Goal: Task Accomplishment & Management: Manage account settings

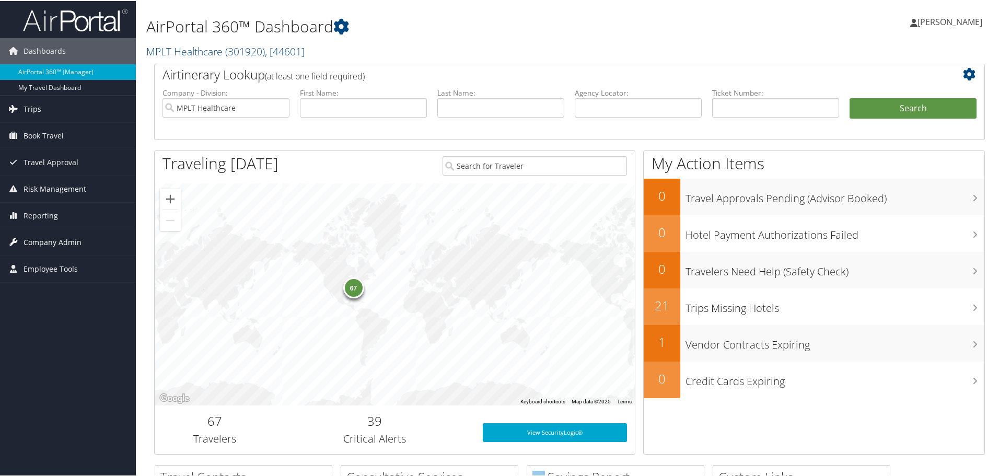
click at [53, 238] on span "Company Admin" at bounding box center [53, 241] width 58 height 26
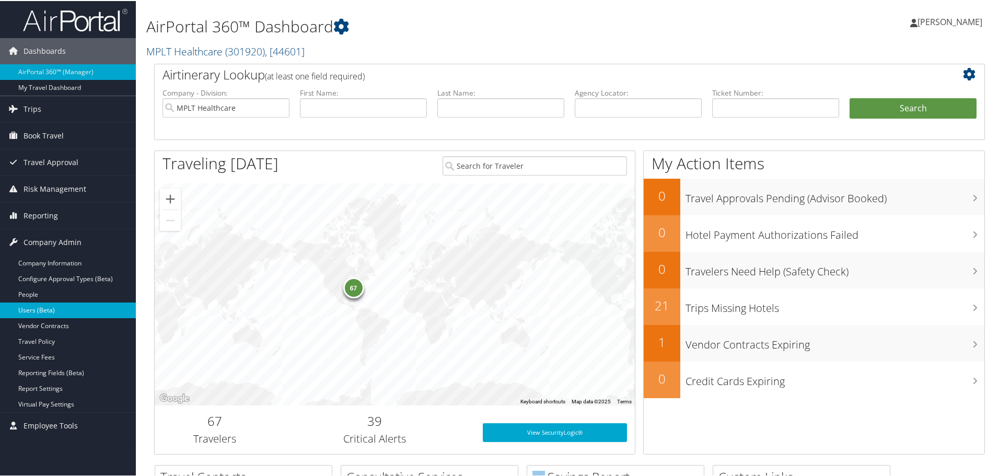
click at [49, 304] on link "Users (Beta)" at bounding box center [68, 309] width 136 height 16
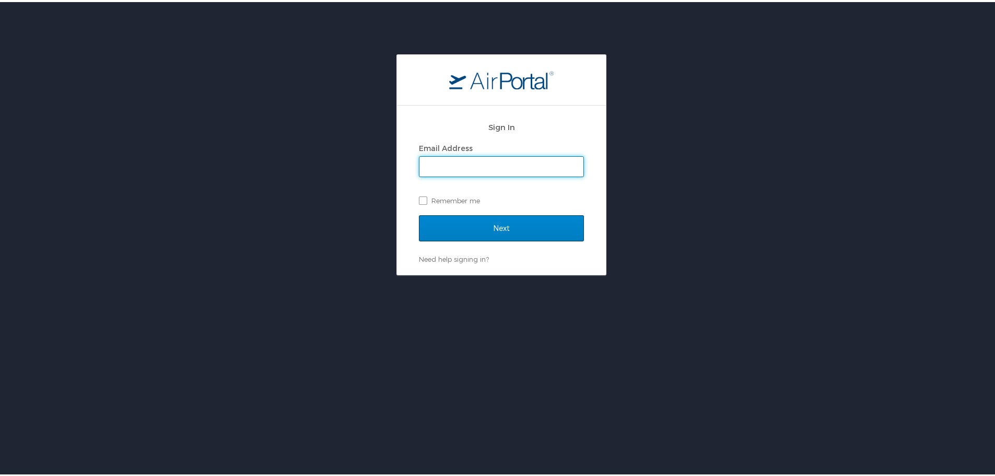
type input "[EMAIL_ADDRESS][DOMAIN_NAME]"
click at [488, 224] on input "Next" at bounding box center [501, 226] width 165 height 26
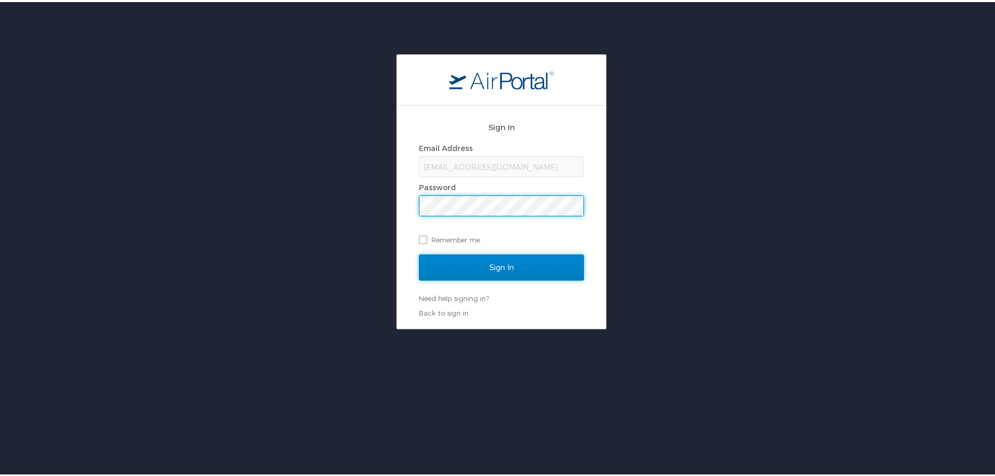
click at [504, 269] on input "Sign In" at bounding box center [501, 265] width 165 height 26
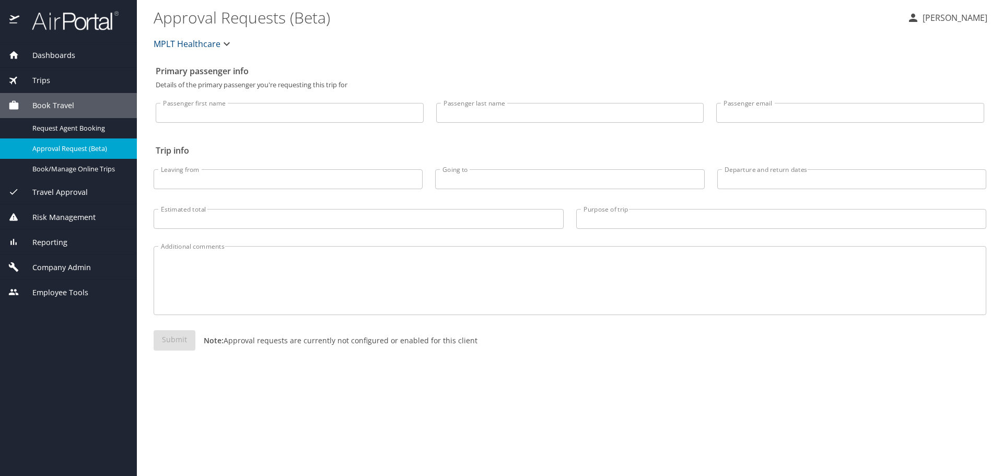
click at [81, 262] on span "Company Admin" at bounding box center [55, 267] width 72 height 11
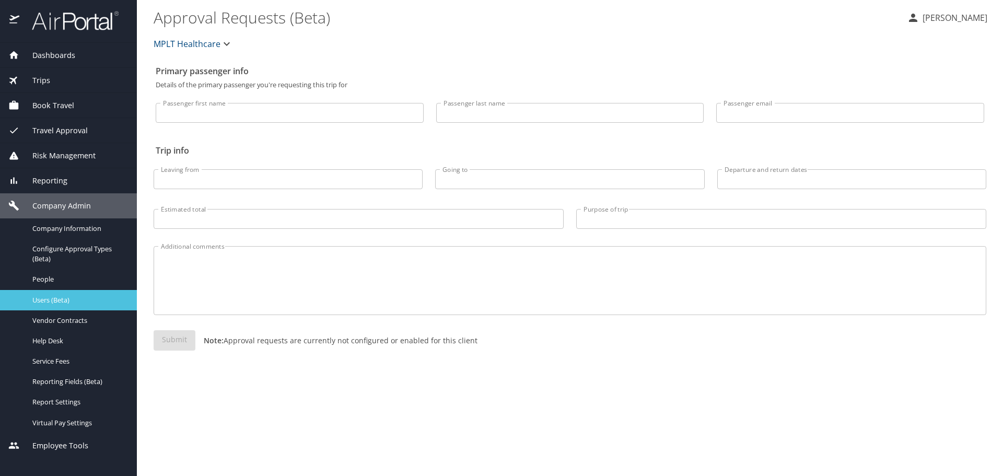
click at [77, 296] on span "Users (Beta)" at bounding box center [78, 300] width 92 height 10
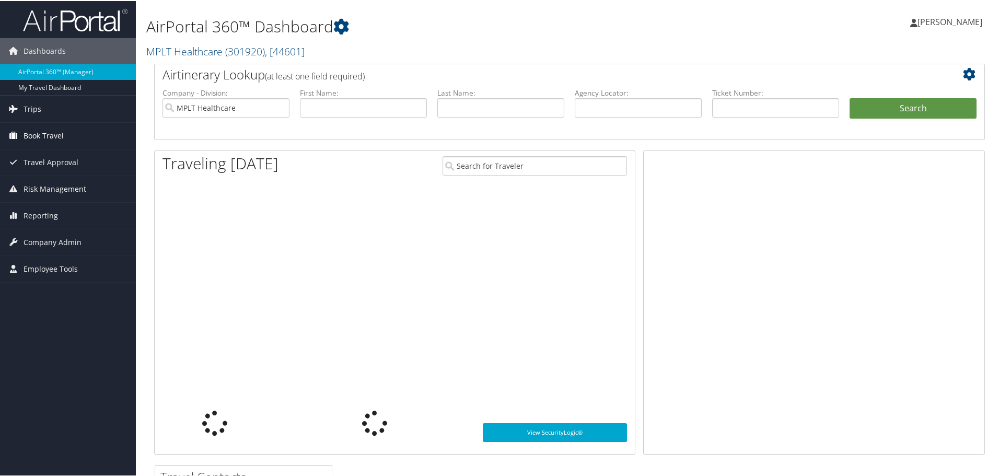
click at [63, 133] on span "Book Travel" at bounding box center [44, 135] width 40 height 26
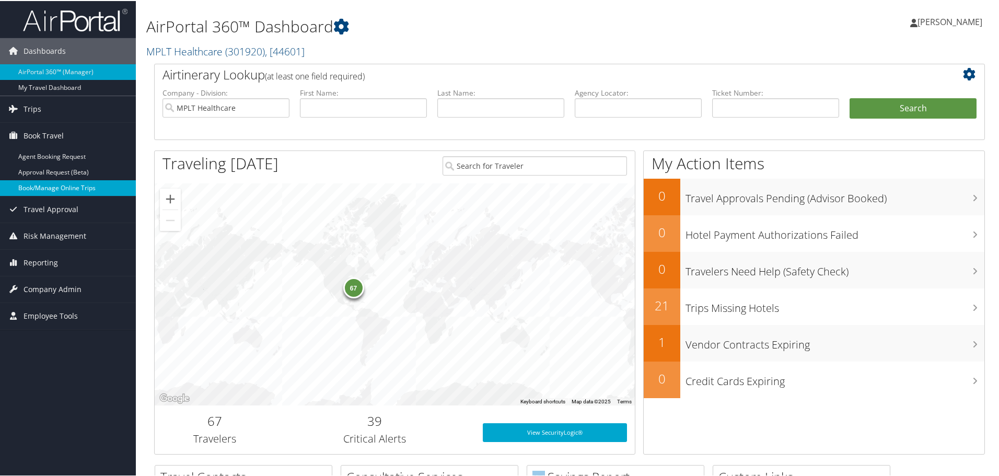
click at [68, 185] on link "Book/Manage Online Trips" at bounding box center [68, 187] width 136 height 16
